Goal: Check status

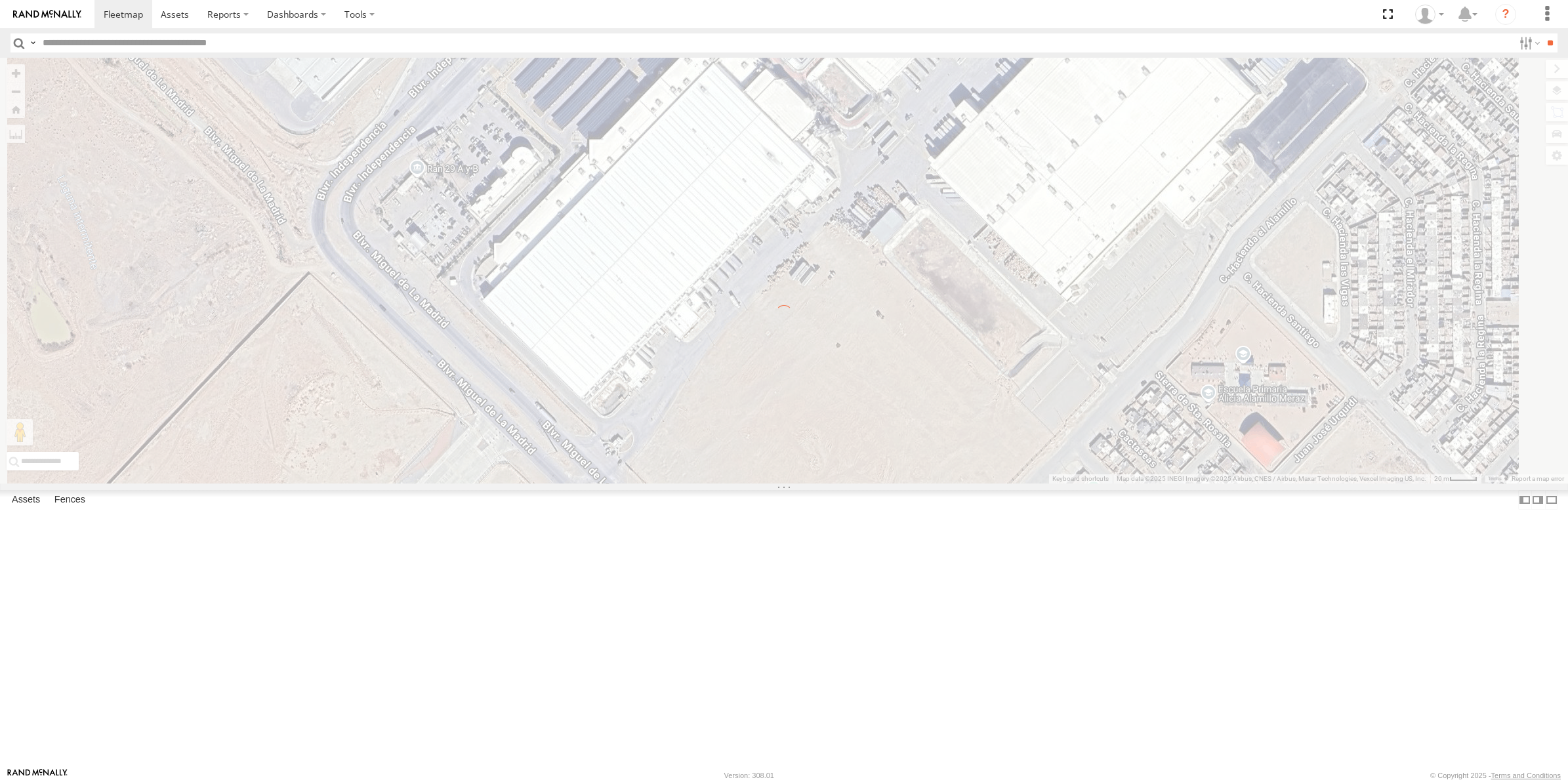
click at [133, 41] on input "text" at bounding box center [775, 43] width 1476 height 19
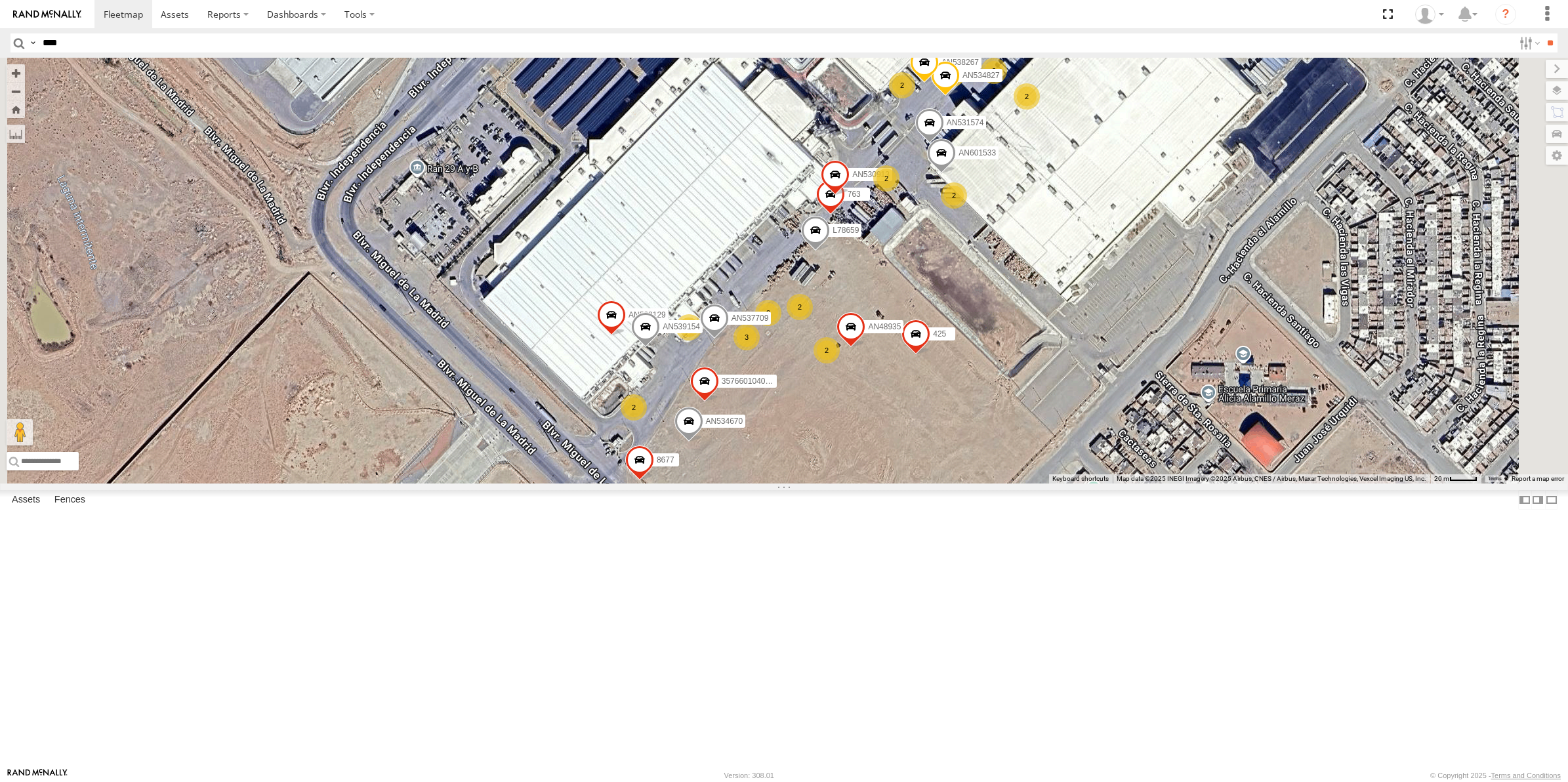
type input "****"
click at [1542, 33] on input "**" at bounding box center [1550, 43] width 15 height 19
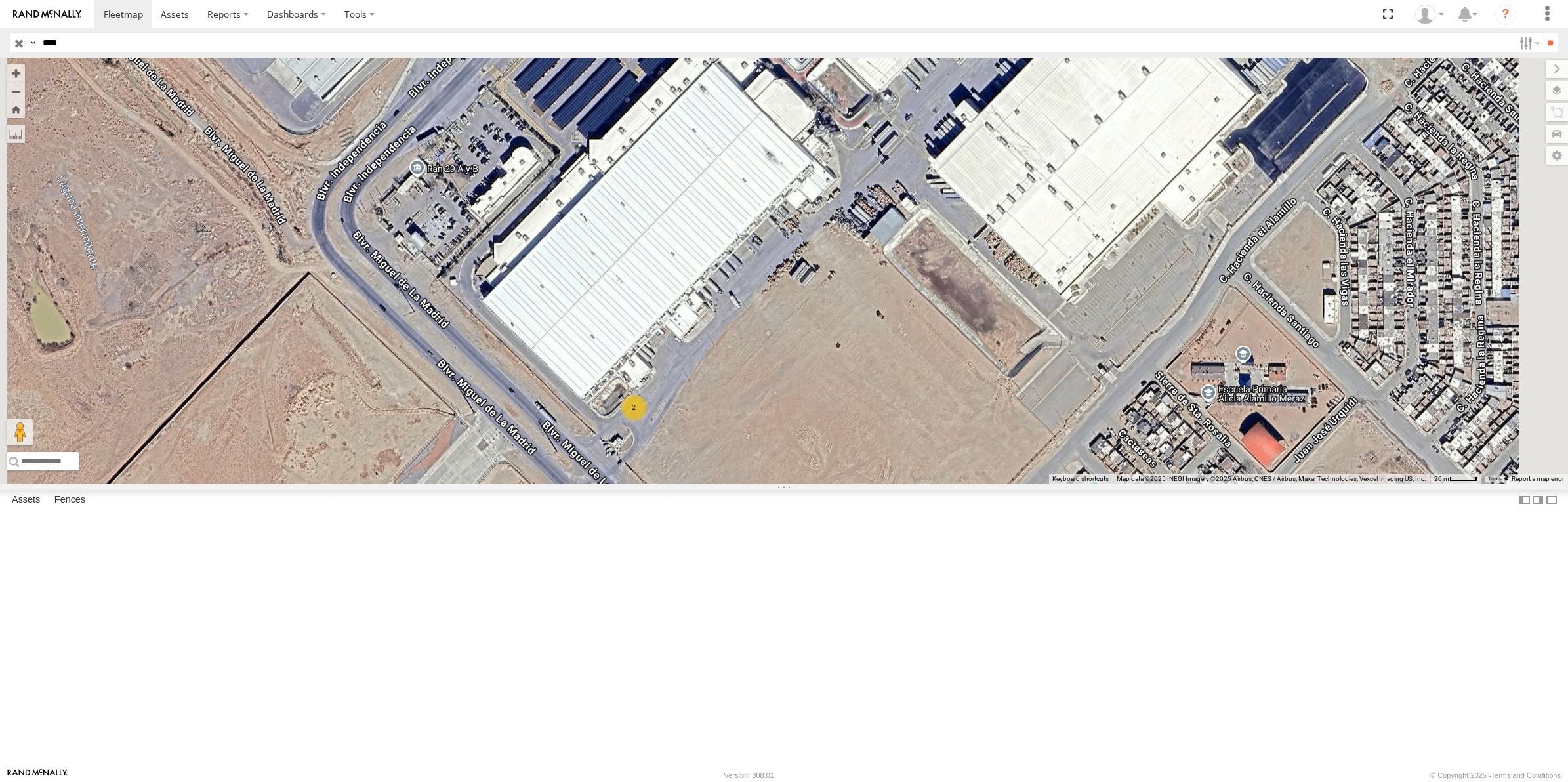
click at [0, 0] on div "C2914" at bounding box center [0, 0] width 0 height 0
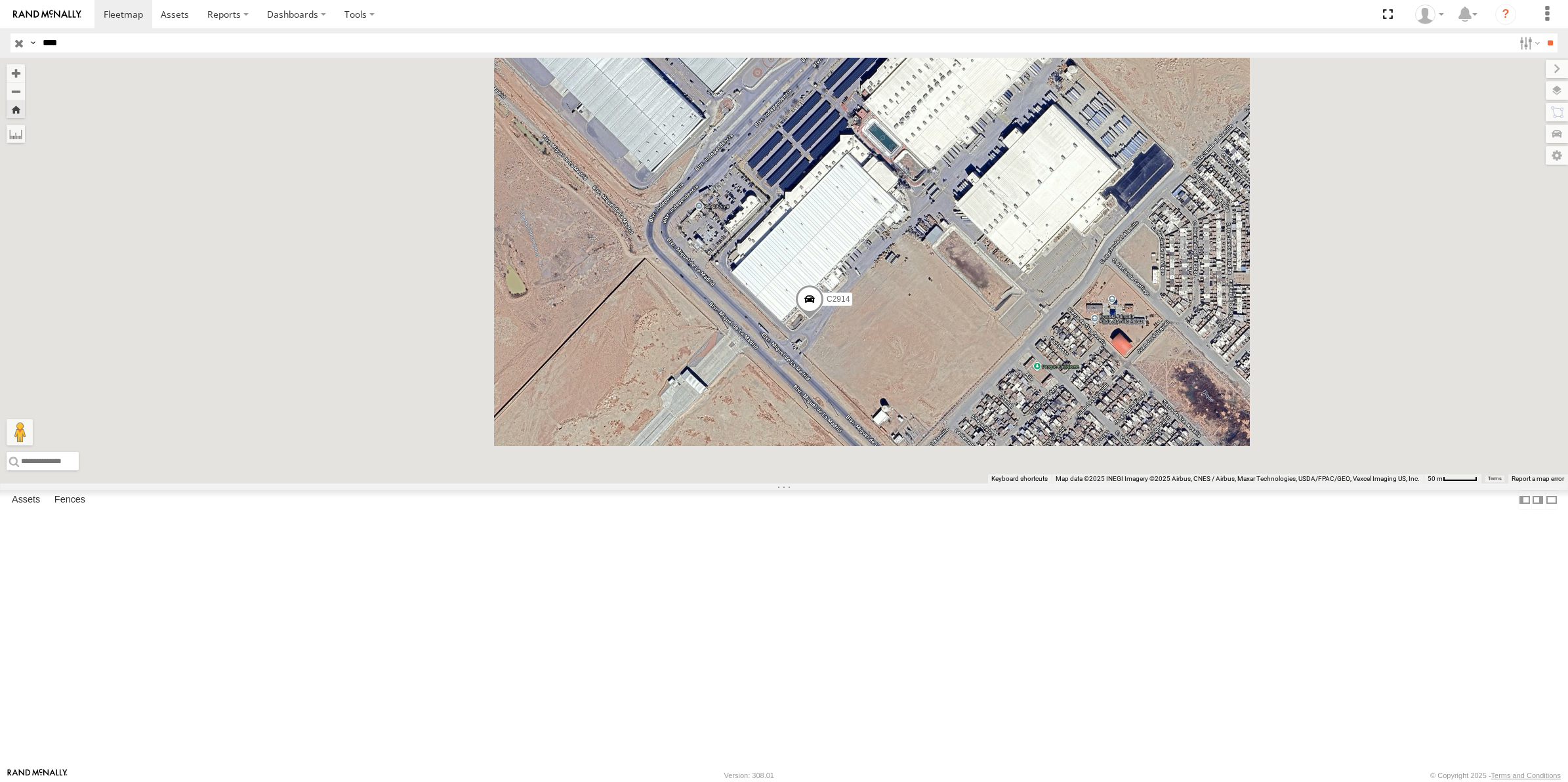
click at [824, 320] on span at bounding box center [810, 303] width 29 height 36
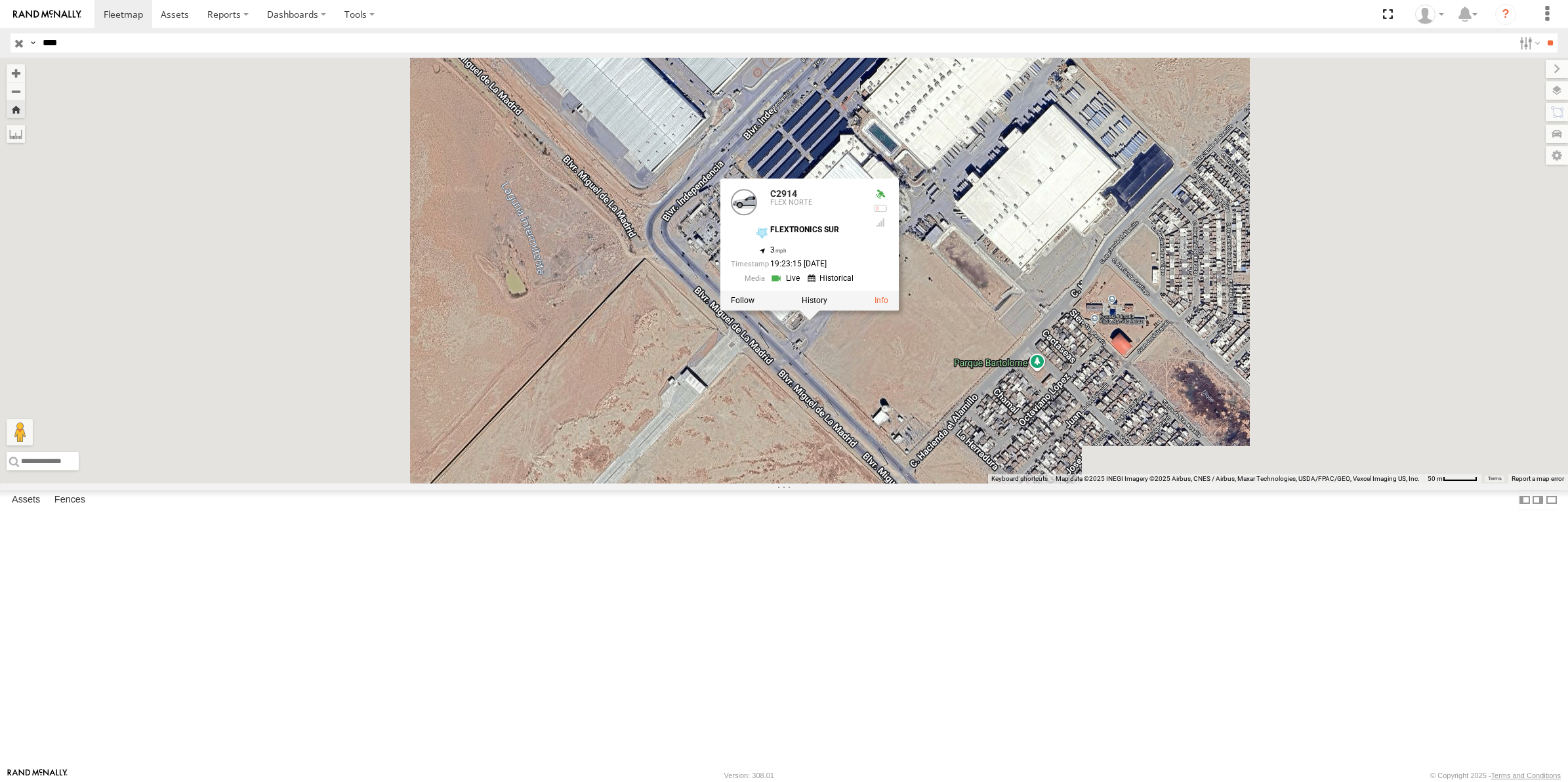
click at [877, 484] on div "C2914 C2914 FLEX NORTE FLEXTRONICS SUR 31.57327 , -106.40704 3 19:23:15 [DATE]" at bounding box center [784, 270] width 1568 height 426
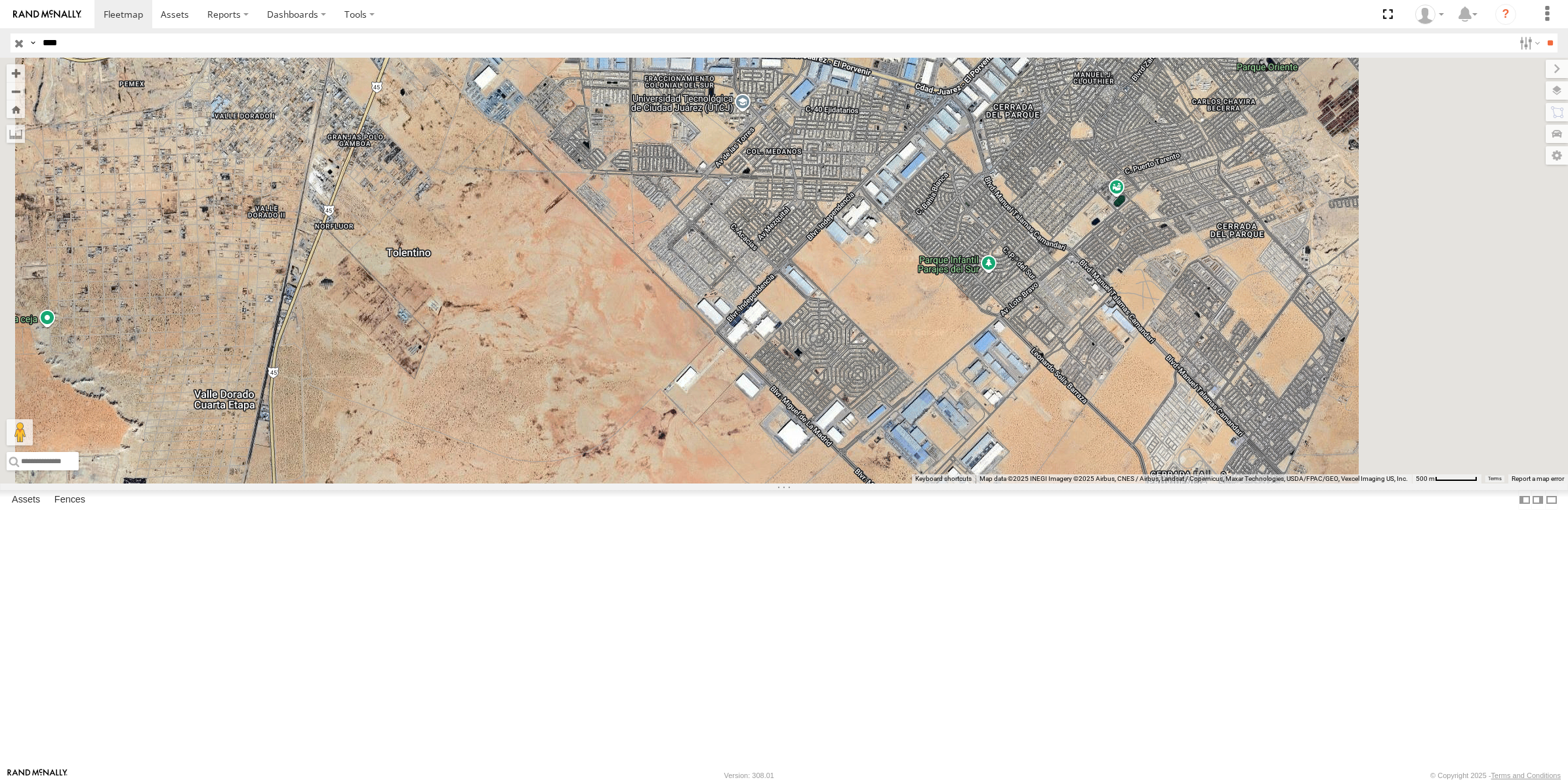
drag, startPoint x: 1047, startPoint y: 350, endPoint x: 897, endPoint y: 574, distance: 269.6
click at [897, 484] on div at bounding box center [784, 270] width 1568 height 426
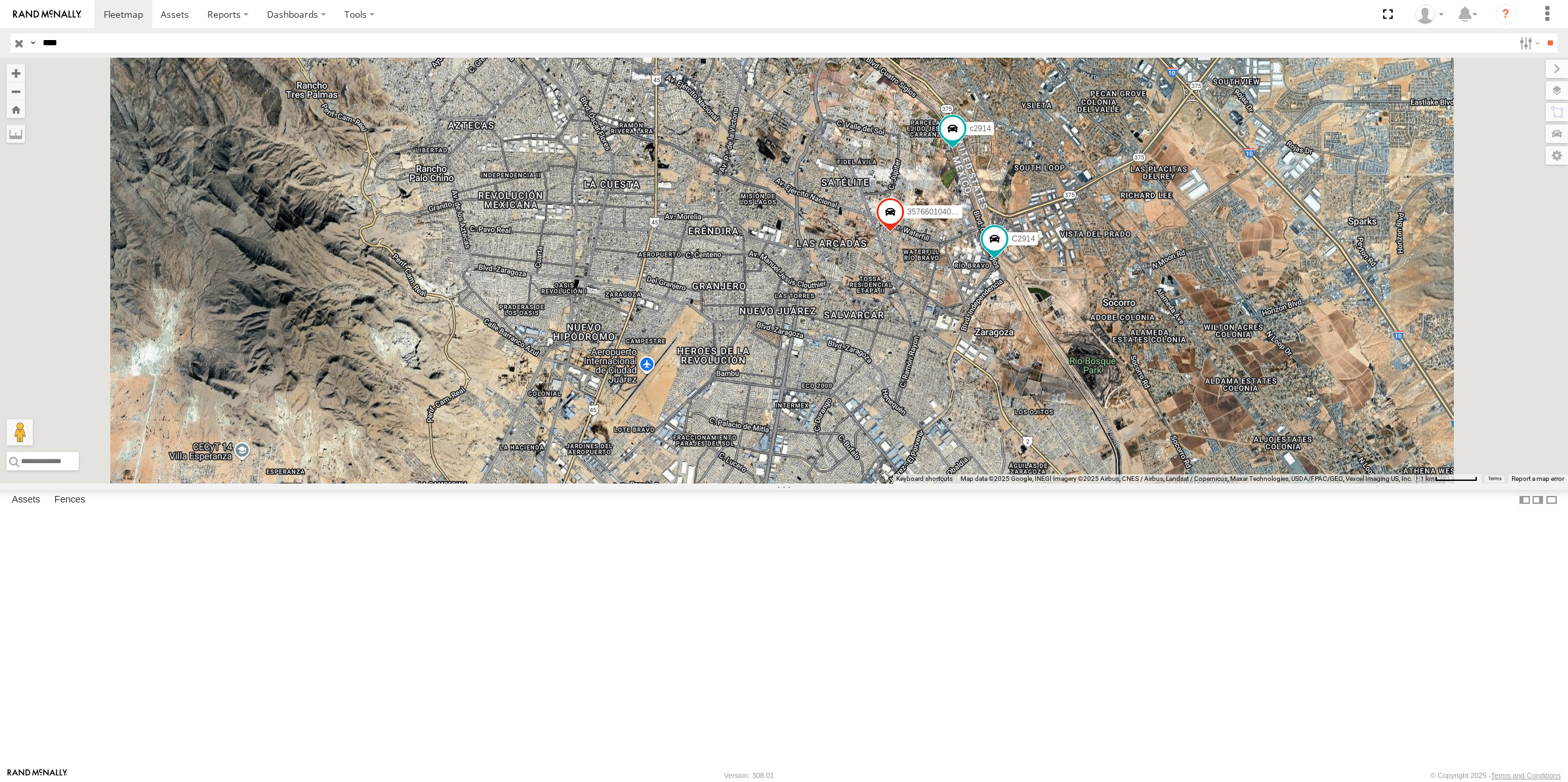
drag, startPoint x: 979, startPoint y: 402, endPoint x: 1031, endPoint y: 629, distance: 232.9
click at [1031, 484] on div "c2914 C2914 357660104093729" at bounding box center [784, 270] width 1568 height 426
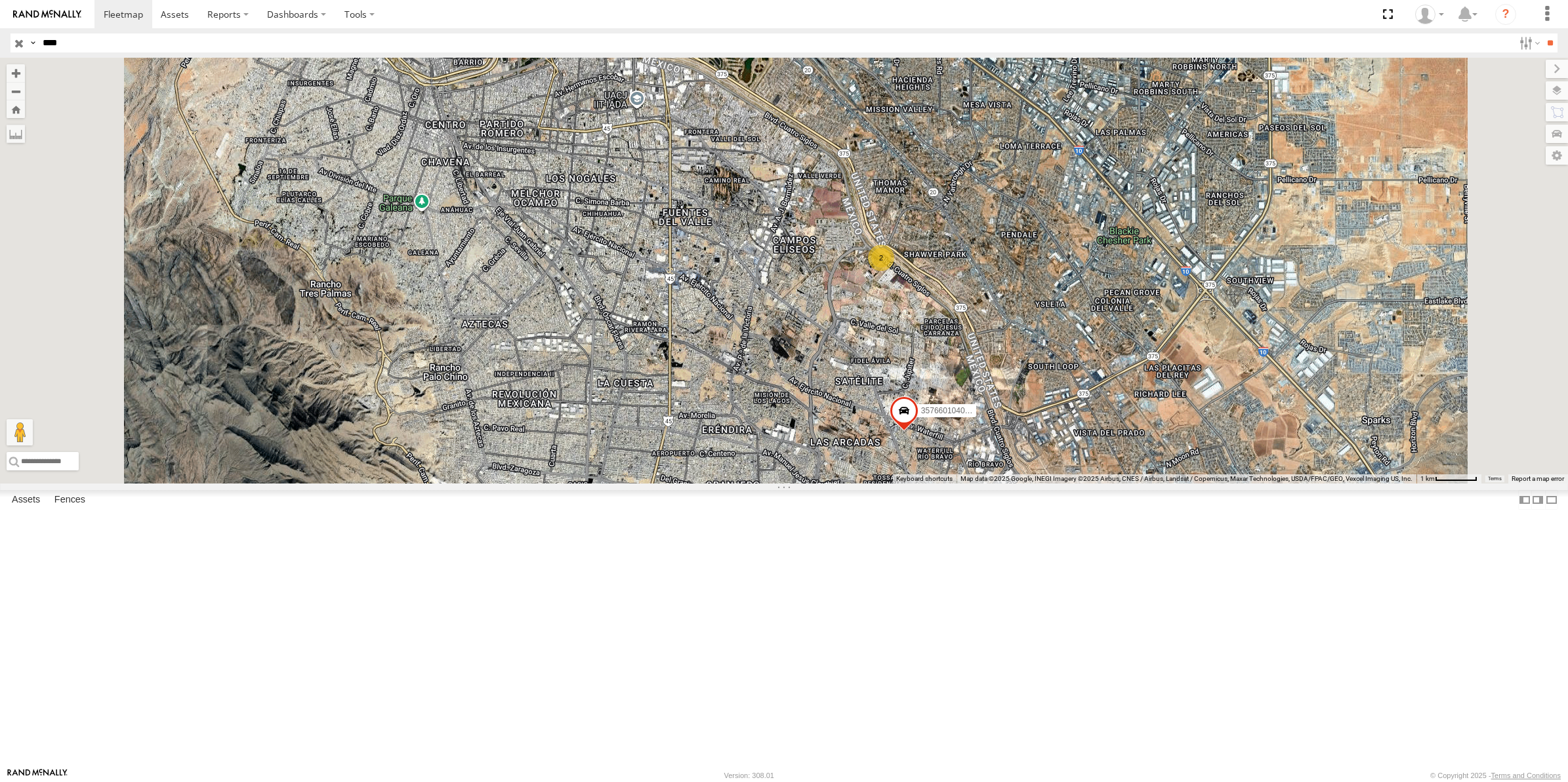
drag, startPoint x: 779, startPoint y: 431, endPoint x: 782, endPoint y: 592, distance: 161.0
click at [782, 484] on div "357660104093729 2" at bounding box center [784, 270] width 1568 height 426
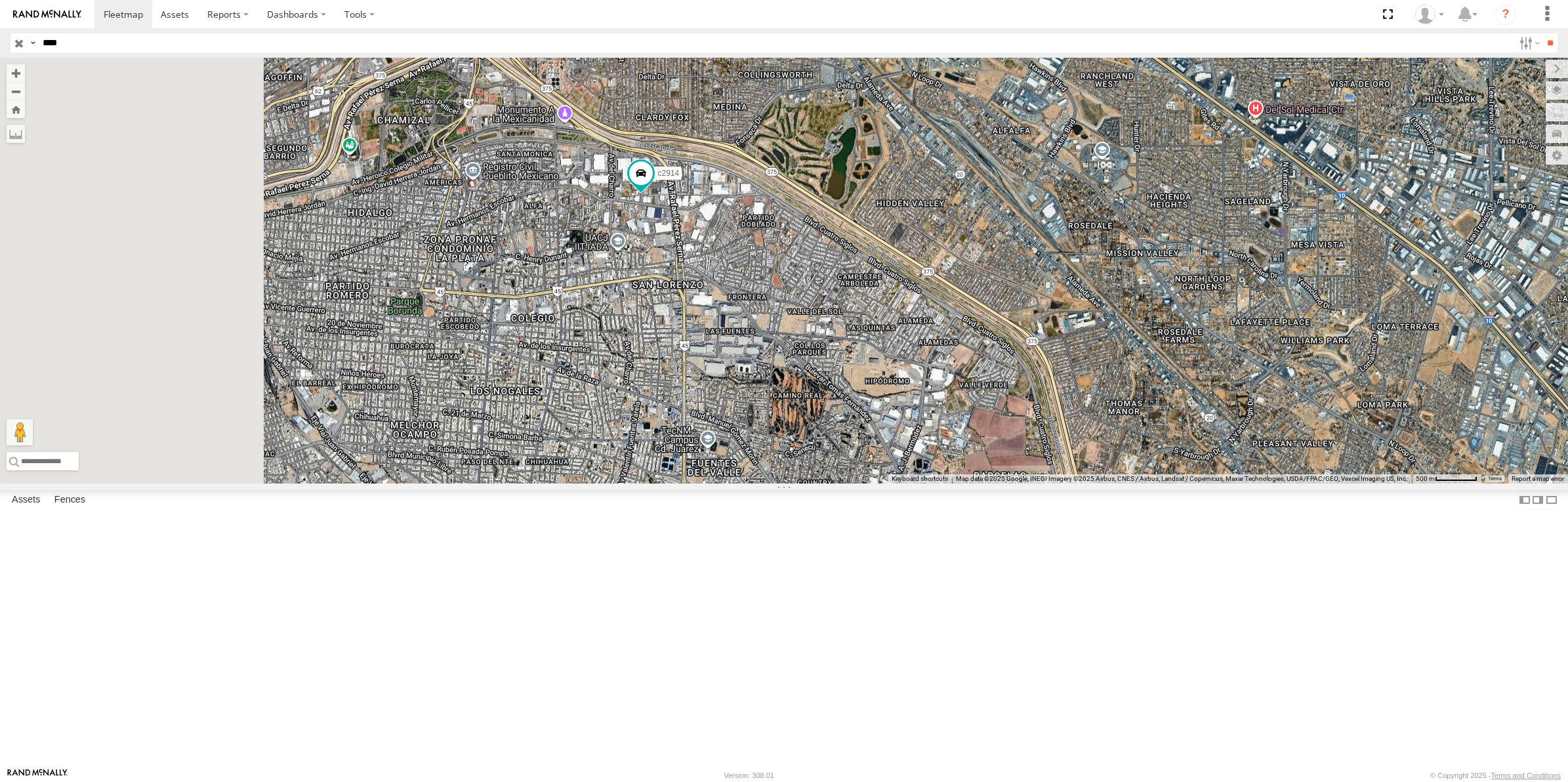
drag, startPoint x: 752, startPoint y: 266, endPoint x: 1008, endPoint y: 561, distance: 390.6
click at [1008, 484] on div "c2914 357660104093729" at bounding box center [784, 270] width 1568 height 426
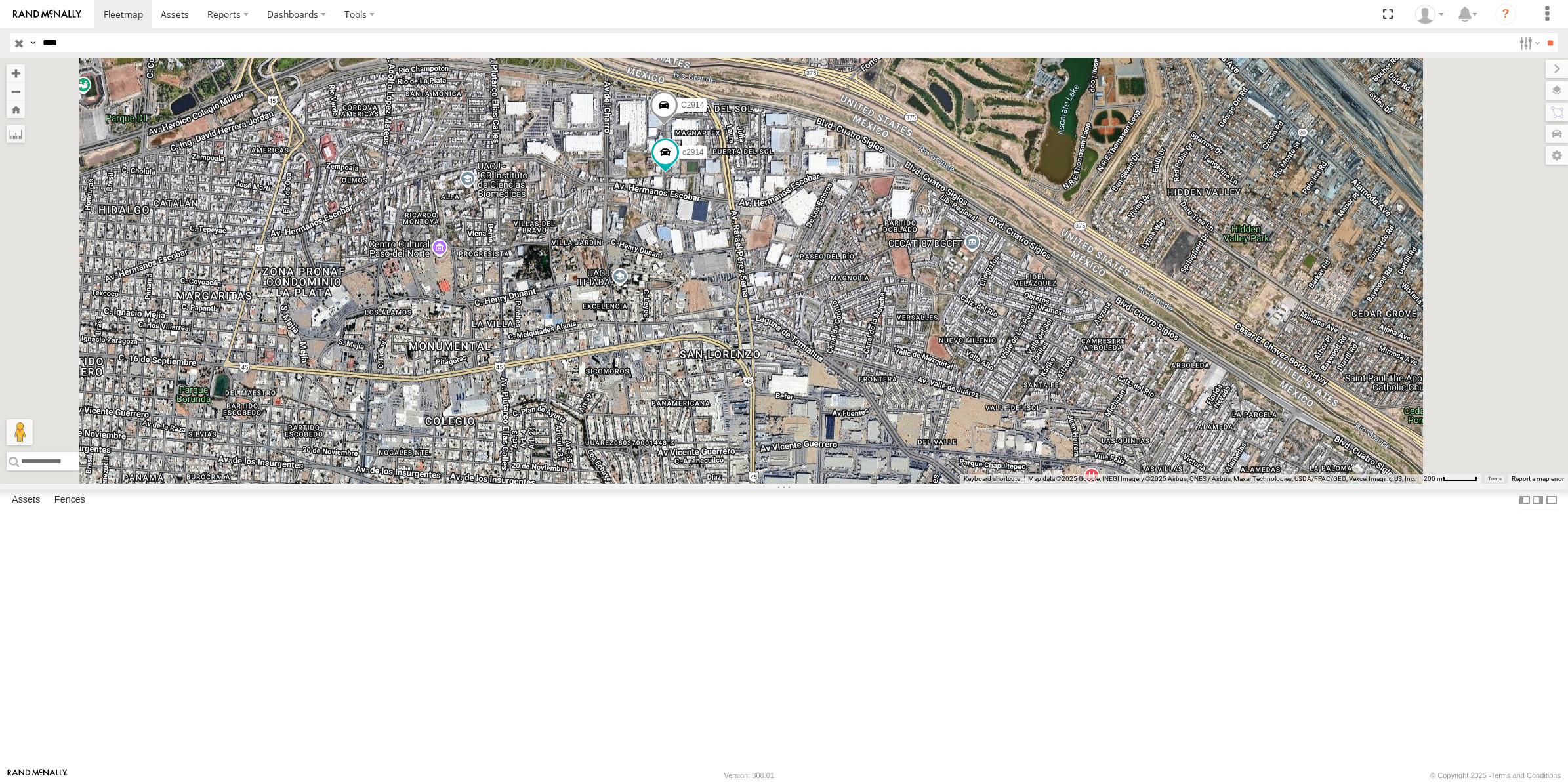
click at [0, 0] on div "C2914" at bounding box center [0, 0] width 0 height 0
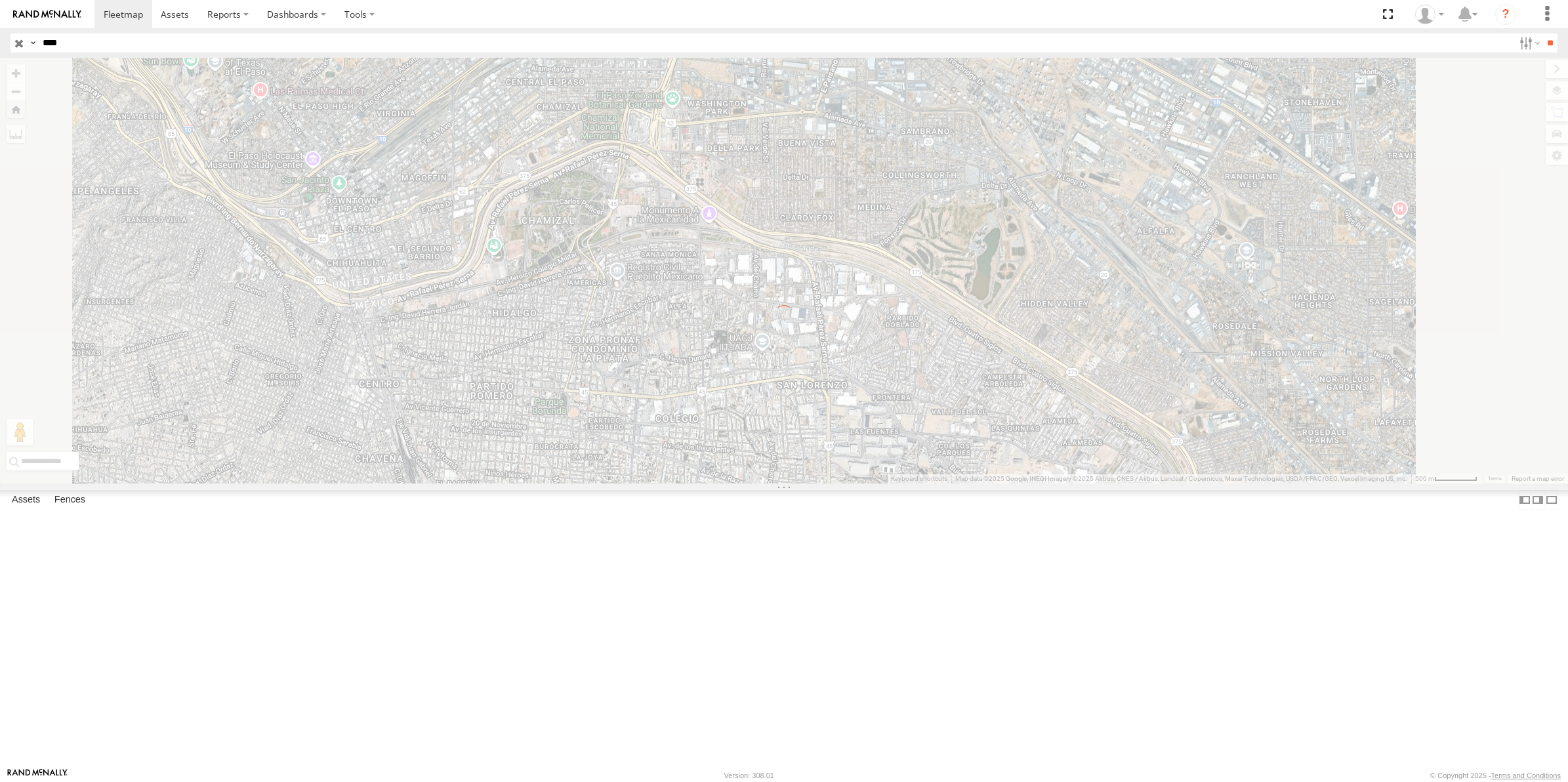
click at [18, 41] on input "button" at bounding box center [19, 43] width 17 height 19
